Goal: Register for event/course

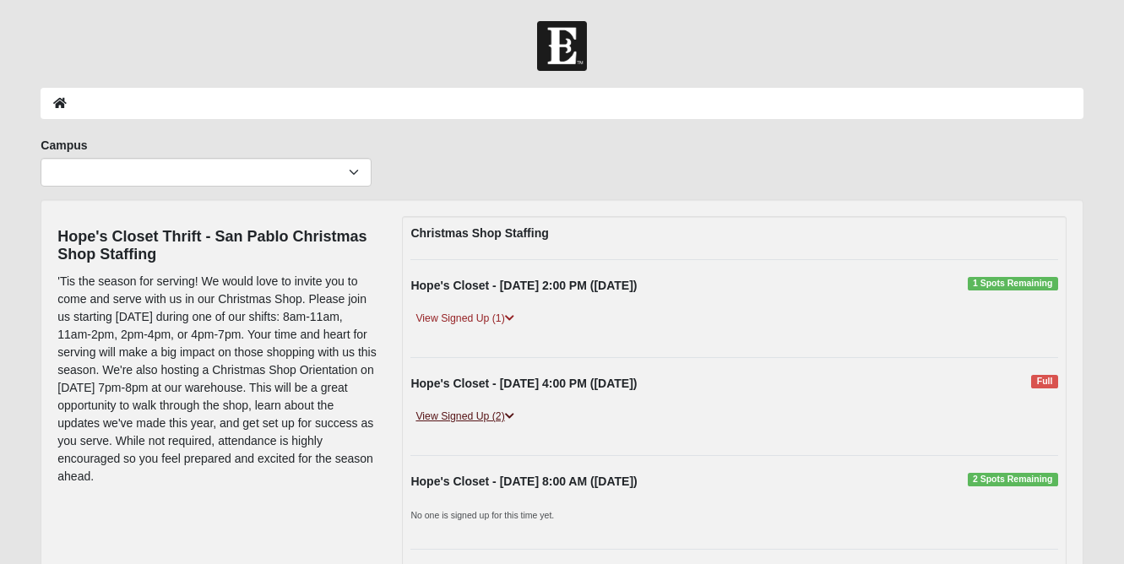
click at [499, 412] on link "View Signed Up (2)" at bounding box center [464, 417] width 108 height 18
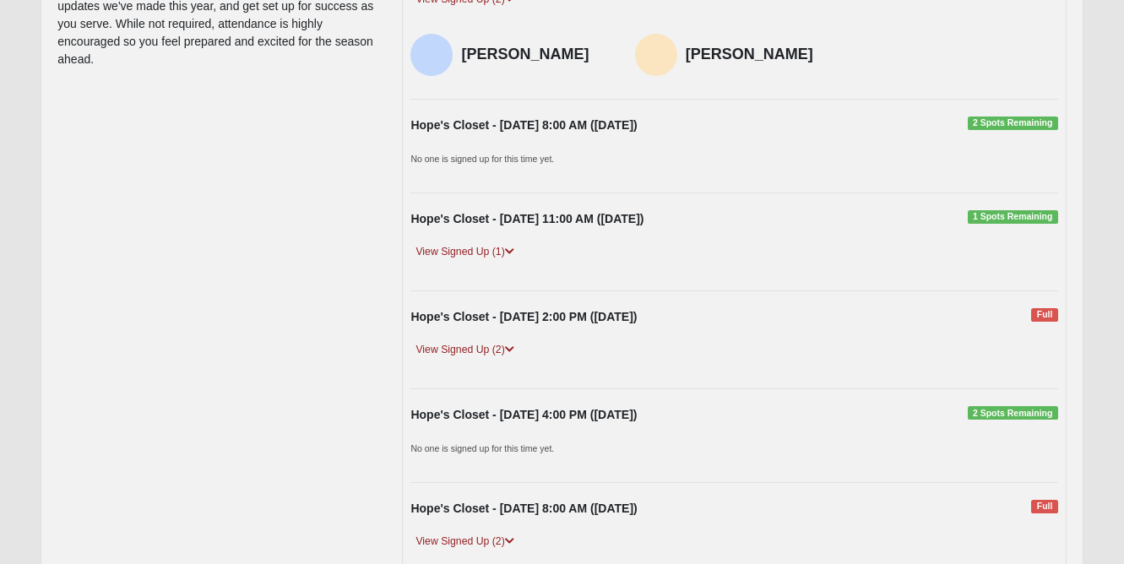
scroll to position [420, 0]
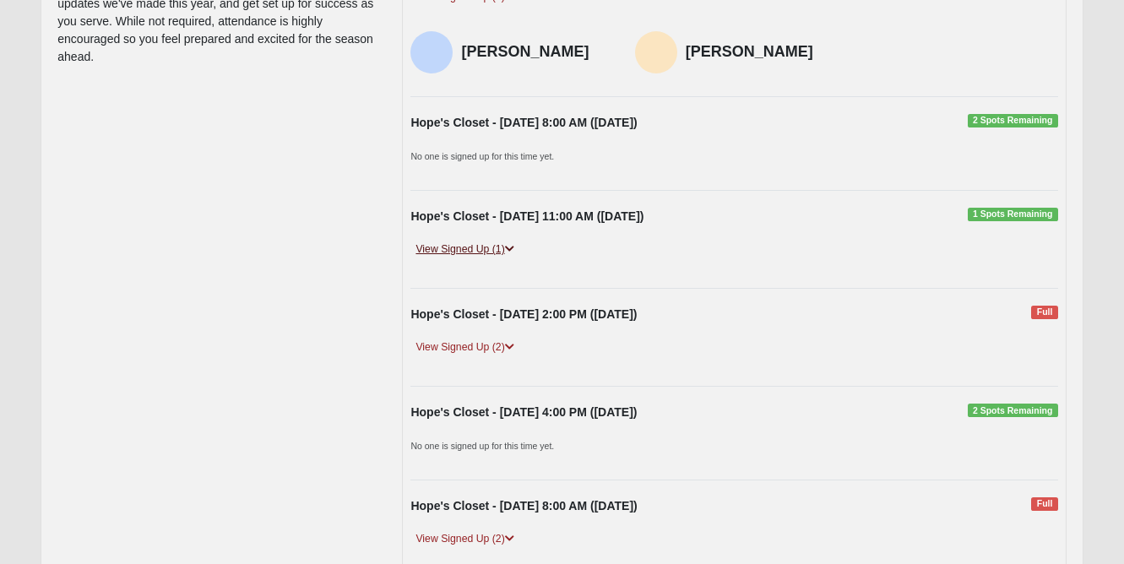
click at [507, 249] on link "View Signed Up (1)" at bounding box center [464, 250] width 108 height 18
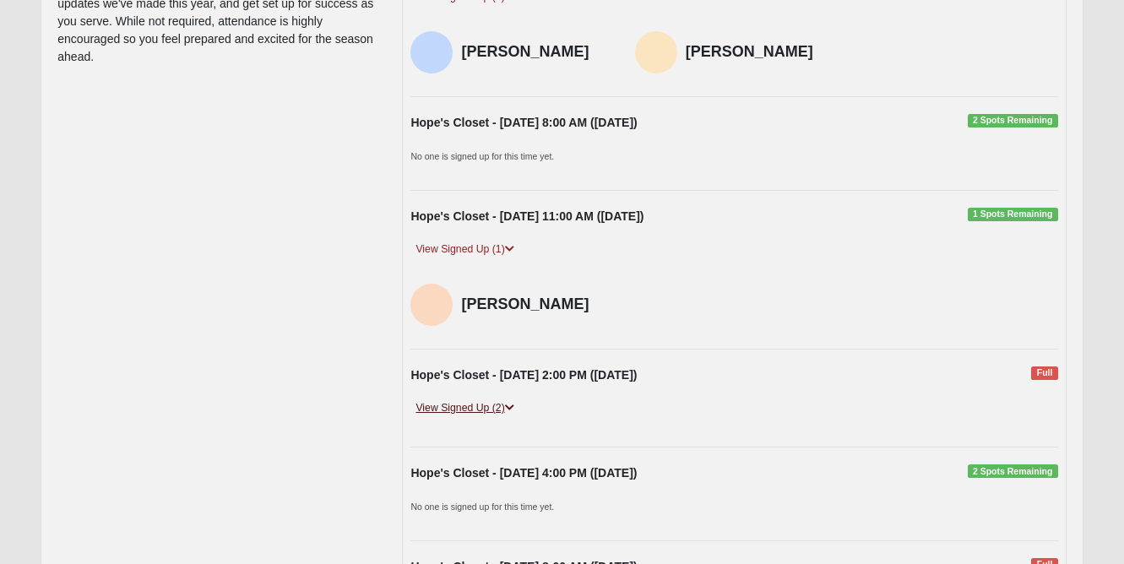
click at [498, 404] on link "View Signed Up (2)" at bounding box center [464, 408] width 108 height 18
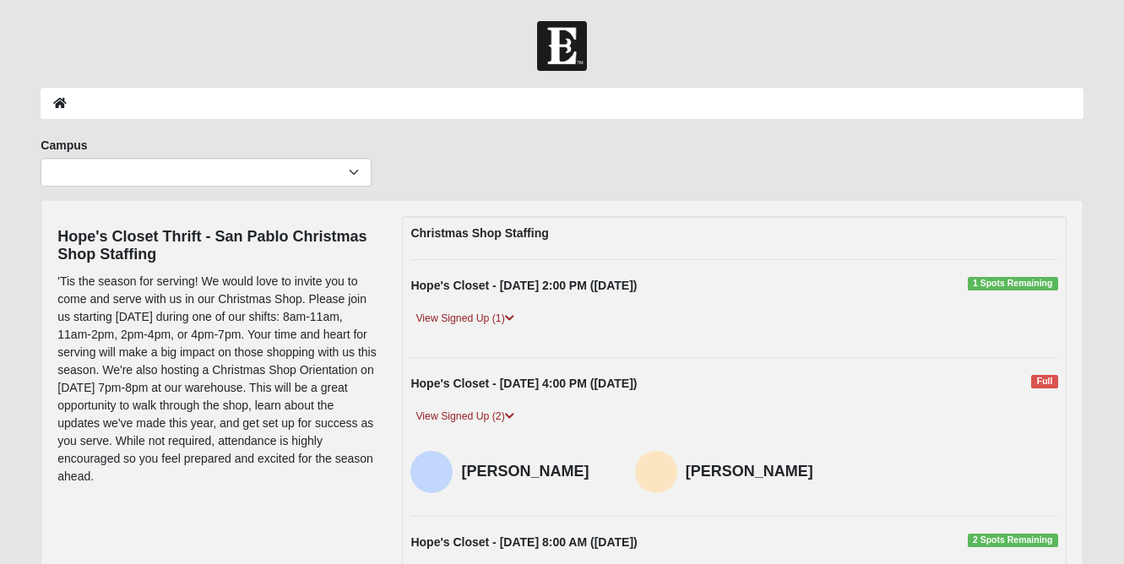
scroll to position [0, 0]
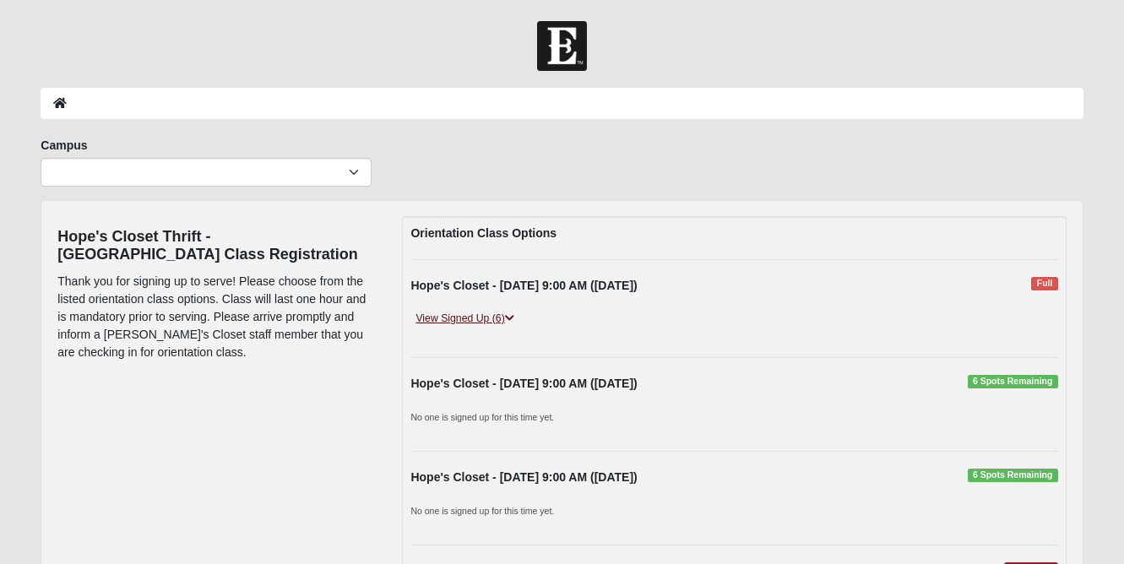
click at [490, 316] on link "View Signed Up (6)" at bounding box center [464, 319] width 108 height 18
click at [467, 315] on link "View Signed Up (5)" at bounding box center [464, 319] width 108 height 18
